Goal: Task Accomplishment & Management: Manage account settings

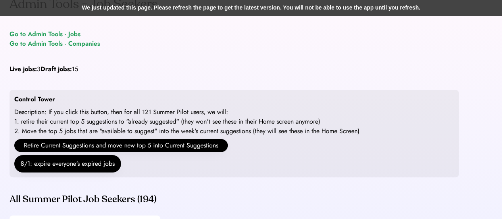
scroll to position [15, 0]
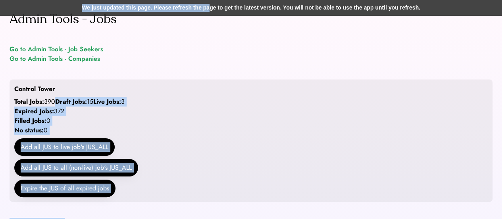
drag, startPoint x: 211, startPoint y: 0, endPoint x: 203, endPoint y: 13, distance: 15.1
click at [203, 13] on div "We just updated this page. Please refresh the page to get the latest version. Y…" at bounding box center [251, 8] width 502 height 16
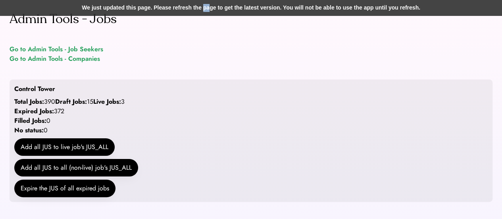
click at [203, 13] on div "We just updated this page. Please refresh the page to get the latest version. Y…" at bounding box center [251, 8] width 502 height 16
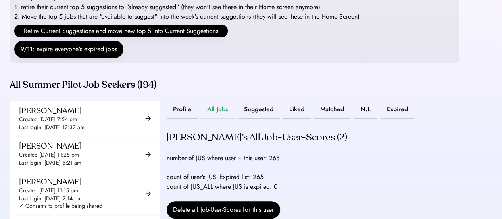
scroll to position [130, 0]
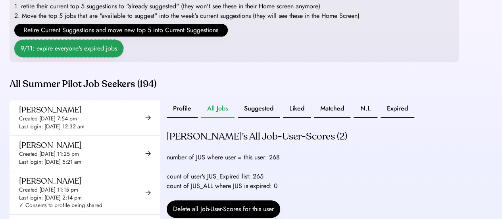
click at [87, 57] on button "9/11: expire everyone's expired jobs" at bounding box center [68, 48] width 109 height 17
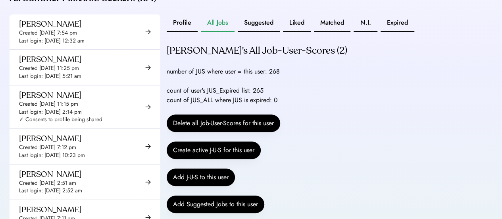
scroll to position [216, 0]
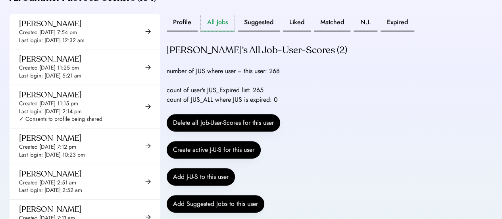
click at [233, 30] on button "All Jobs" at bounding box center [218, 22] width 34 height 17
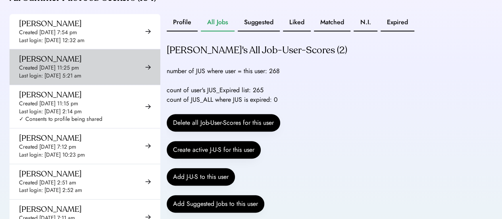
click at [76, 59] on div "[PERSON_NAME] Created [DATE] 11:25 pm Last login: [DATE] 5:21 am" at bounding box center [85, 66] width 151 height 35
click at [77, 37] on div "Created [DATE] 7:54 pm" at bounding box center [48, 33] width 58 height 8
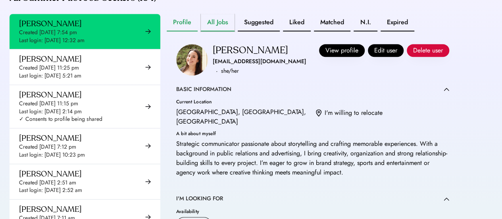
click at [208, 29] on button "All Jobs" at bounding box center [218, 22] width 34 height 17
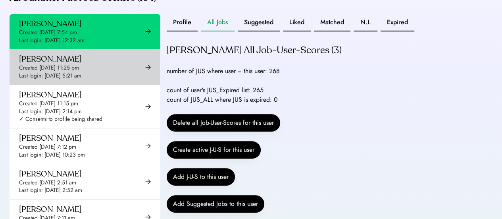
click at [92, 61] on div "[PERSON_NAME] Created [DATE] 11:25 pm Last login: [DATE] 5:21 am" at bounding box center [85, 66] width 151 height 35
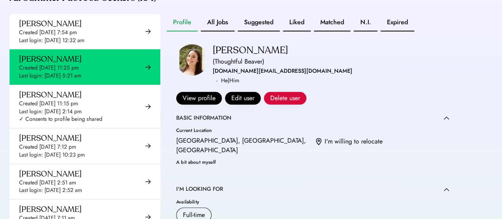
click at [226, 21] on div "All Summer Pilot Job Seekers (194) [PERSON_NAME] Created [DATE] 7:54 pm Last lo…" at bounding box center [234, 151] width 449 height 318
drag, startPoint x: 226, startPoint y: 21, endPoint x: 216, endPoint y: 39, distance: 19.6
click at [216, 39] on div "All Summer Pilot Job Seekers (194) [PERSON_NAME] Created [DATE] 7:54 pm Last lo…" at bounding box center [234, 151] width 449 height 318
click at [216, 31] on button "All Jobs" at bounding box center [218, 22] width 34 height 17
